Goal: Navigation & Orientation: Find specific page/section

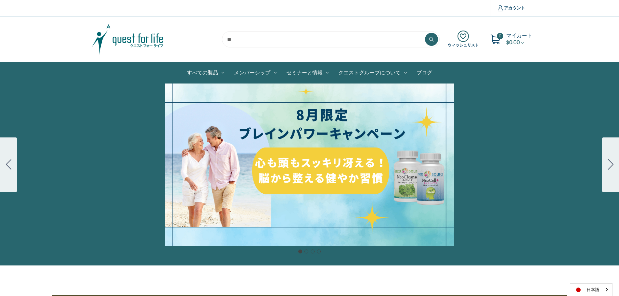
click at [421, 71] on link "ブログ" at bounding box center [423, 72] width 25 height 21
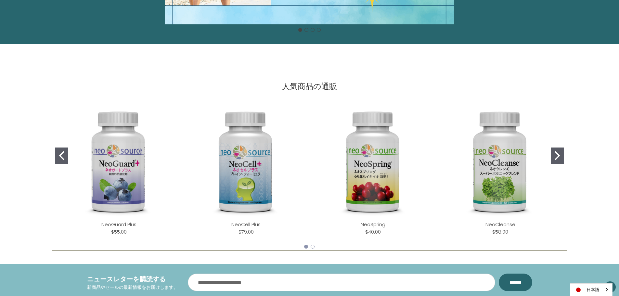
scroll to position [325, 0]
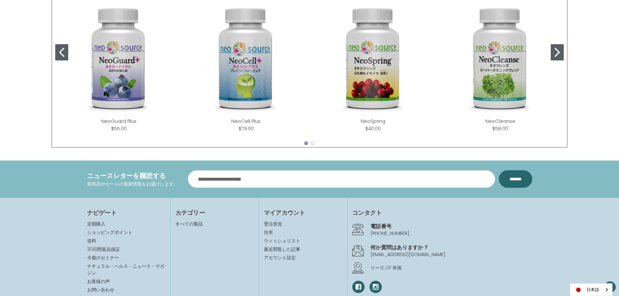
click at [558, 53] on icon "Go to slide 2" at bounding box center [556, 52] width 5 height 9
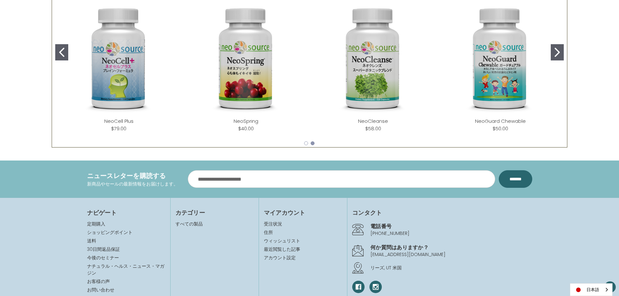
click at [558, 53] on icon "Go to slide 2" at bounding box center [556, 52] width 5 height 9
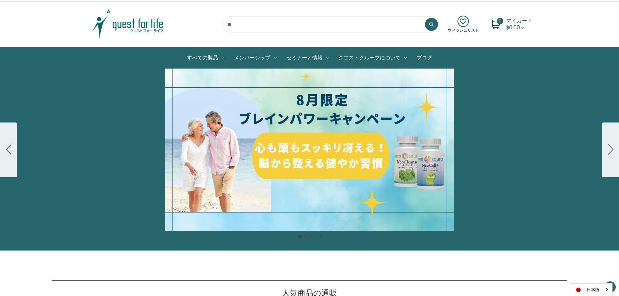
scroll to position [0, 0]
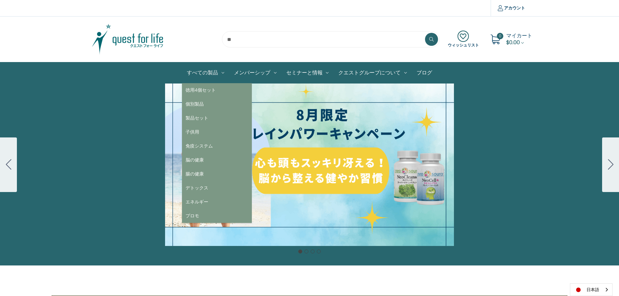
click at [194, 69] on link "すべての製品" at bounding box center [205, 72] width 47 height 21
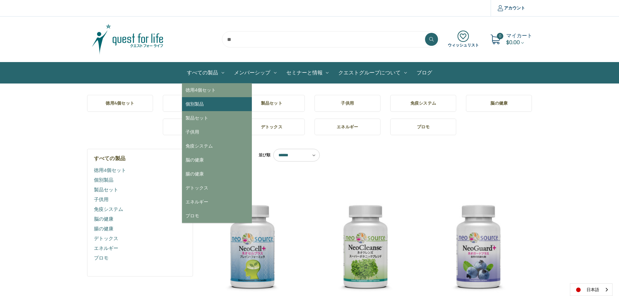
click at [207, 107] on link "個別製品" at bounding box center [217, 104] width 70 height 14
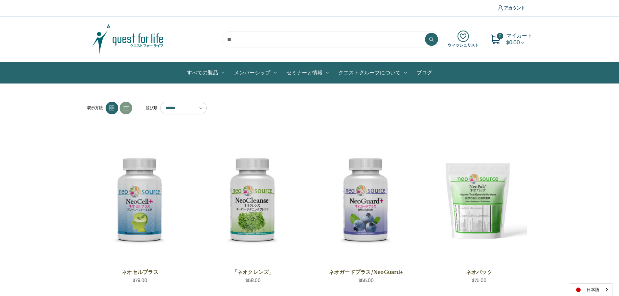
click at [127, 40] on img at bounding box center [127, 39] width 81 height 32
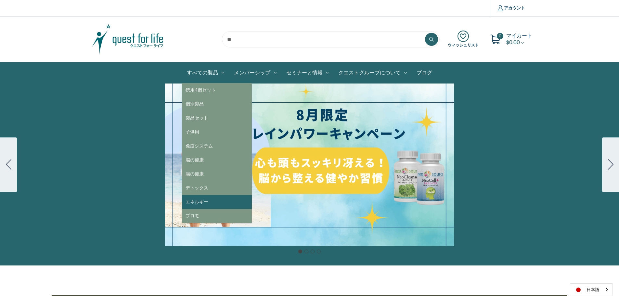
click at [214, 204] on link "エネルギー" at bounding box center [217, 202] width 70 height 14
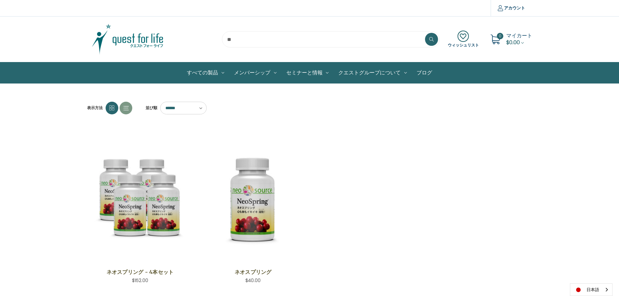
click at [137, 38] on img at bounding box center [127, 39] width 81 height 32
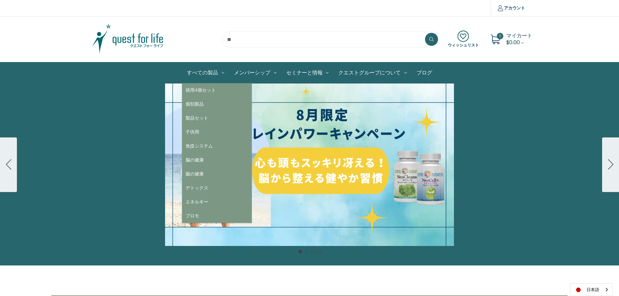
click at [199, 74] on link "すべての製品" at bounding box center [205, 72] width 47 height 21
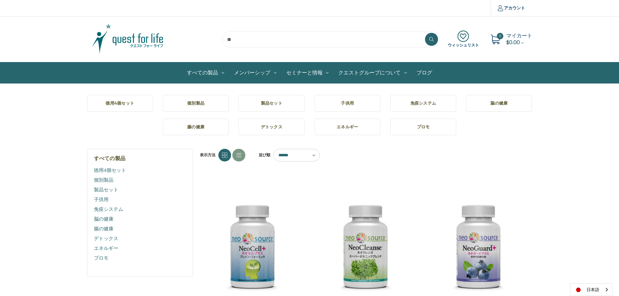
click at [520, 36] on span "マイカート" at bounding box center [519, 35] width 26 height 7
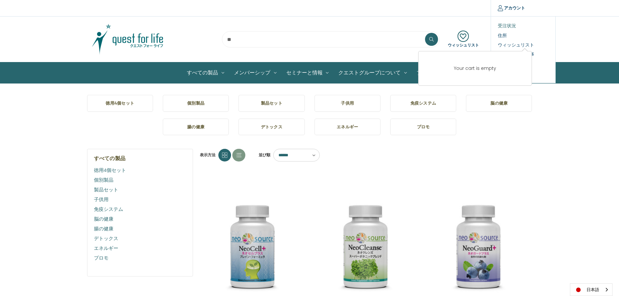
click at [507, 27] on link "受注状況" at bounding box center [523, 25] width 64 height 9
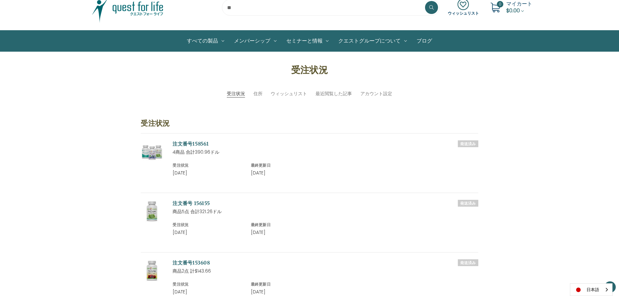
scroll to position [130, 0]
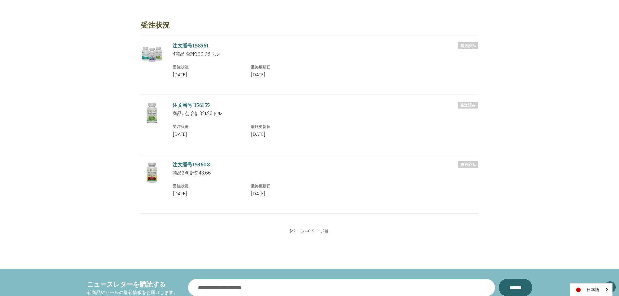
click at [186, 164] on link "注文番号153608" at bounding box center [190, 164] width 37 height 6
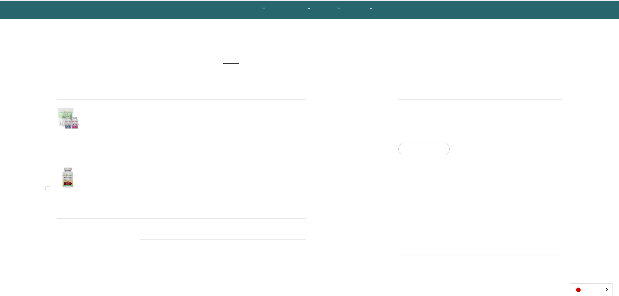
scroll to position [65, 0]
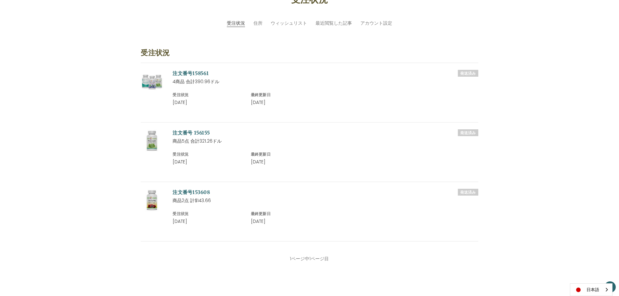
scroll to position [32, 0]
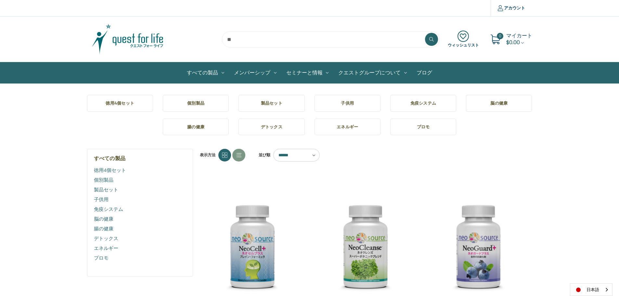
click at [185, 104] on h5 "個別製品" at bounding box center [196, 103] width 56 height 6
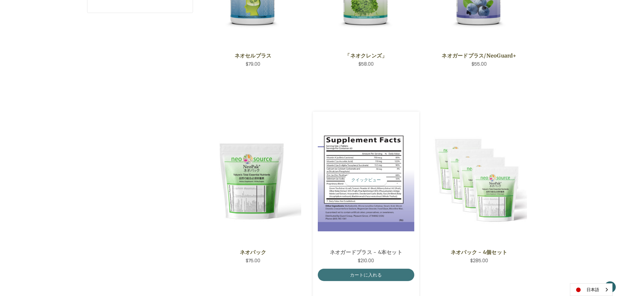
scroll to position [325, 0]
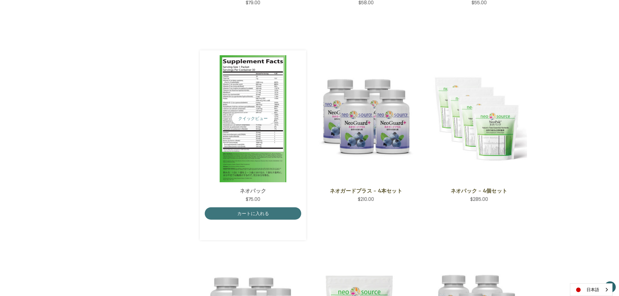
click at [250, 96] on img "NeoPak,$75.00\a" at bounding box center [253, 118] width 96 height 127
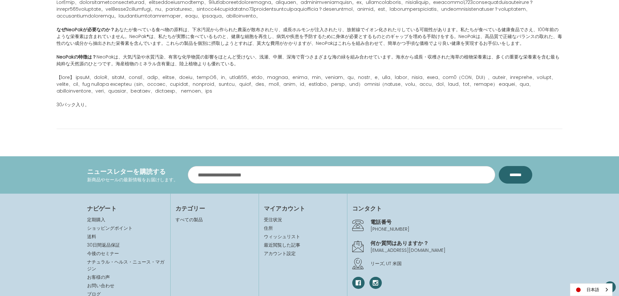
scroll to position [422, 0]
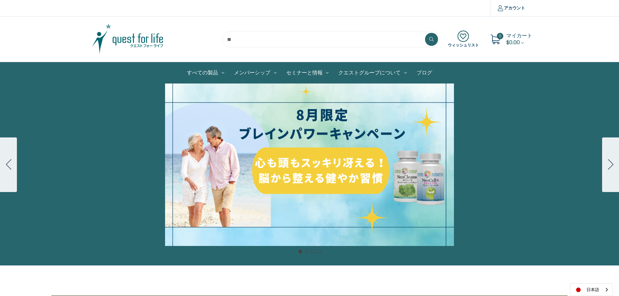
click at [427, 71] on link "ブログ" at bounding box center [423, 72] width 25 height 21
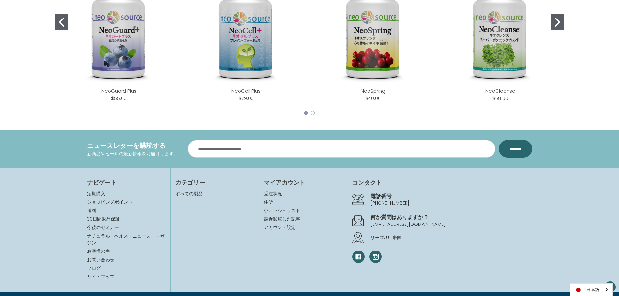
scroll to position [357, 0]
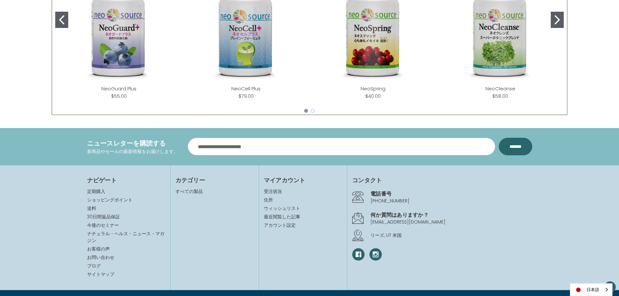
click at [250, 64] on img "NeoCell Plus" at bounding box center [245, 26] width 117 height 117
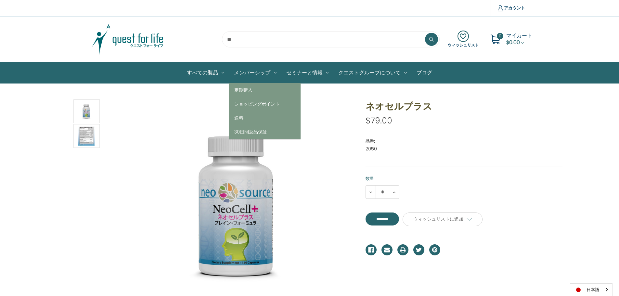
click at [264, 73] on link "メンバーシップ" at bounding box center [255, 72] width 52 height 21
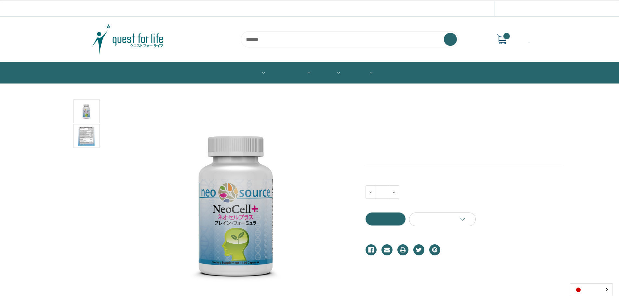
click at [119, 45] on img at bounding box center [127, 39] width 81 height 32
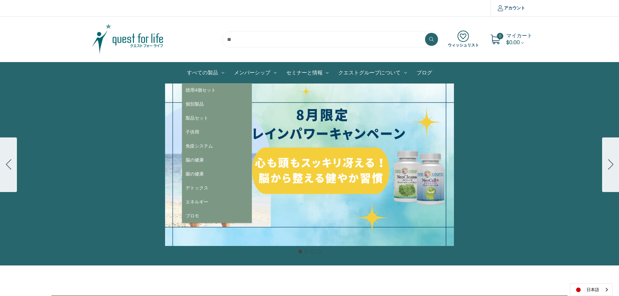
click at [198, 72] on link "すべての製品" at bounding box center [205, 72] width 47 height 21
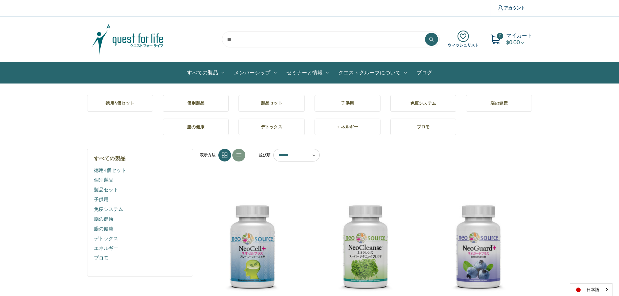
click at [420, 72] on link "ブログ" at bounding box center [423, 72] width 25 height 21
